Goal: Task Accomplishment & Management: Complete application form

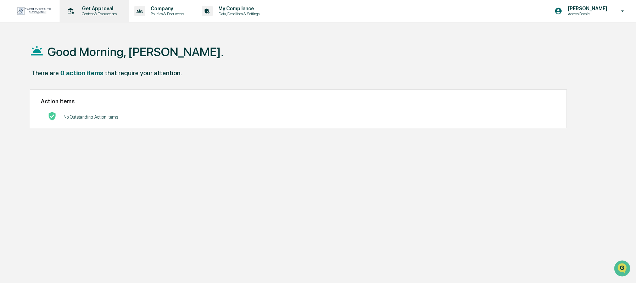
click at [113, 6] on p "Get Approval" at bounding box center [98, 9] width 44 height 6
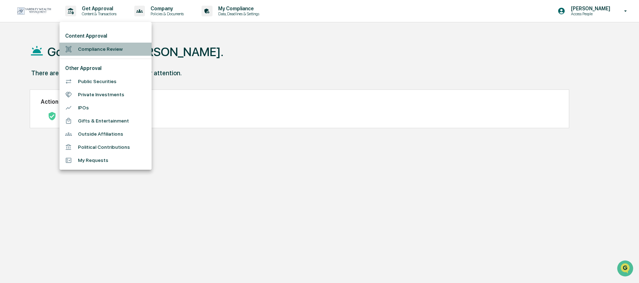
click at [93, 54] on li "Compliance Review" at bounding box center [106, 49] width 92 height 13
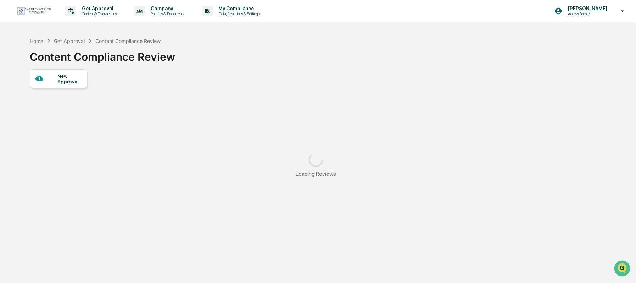
click at [78, 85] on div "New Approval" at bounding box center [58, 78] width 57 height 19
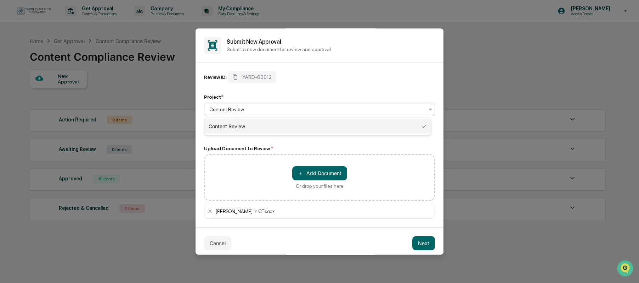
click at [407, 113] on div "Content Review" at bounding box center [317, 109] width 222 height 10
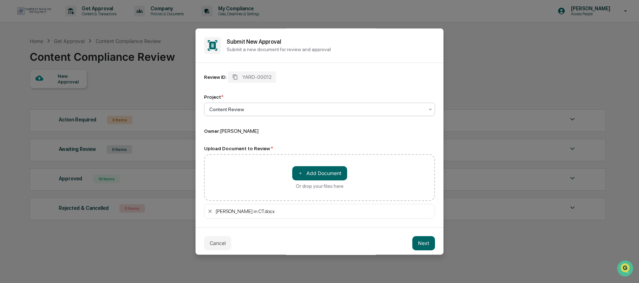
click at [407, 113] on div "Content Review" at bounding box center [317, 109] width 222 height 10
click at [415, 128] on div "Owner: [PERSON_NAME]" at bounding box center [319, 130] width 231 height 7
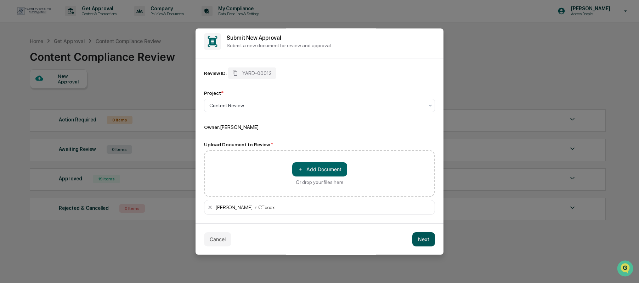
click at [413, 236] on button "Next" at bounding box center [424, 239] width 23 height 14
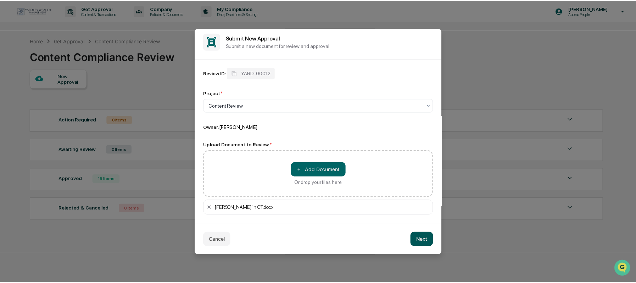
scroll to position [0, 0]
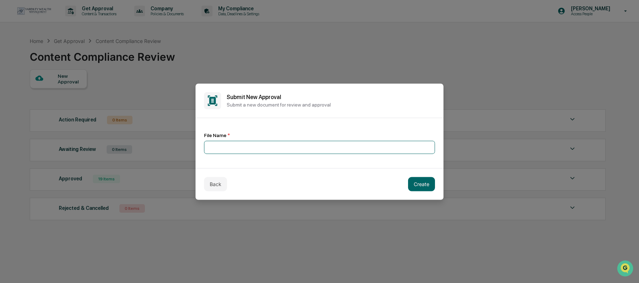
click at [285, 149] on input at bounding box center [319, 146] width 231 height 13
type input "**********"
click at [421, 186] on button "Create" at bounding box center [421, 184] width 27 height 14
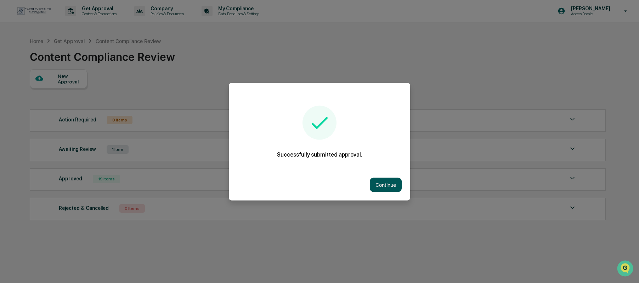
click at [394, 186] on button "Continue" at bounding box center [386, 184] width 32 height 14
